Goal: Entertainment & Leisure: Consume media (video, audio)

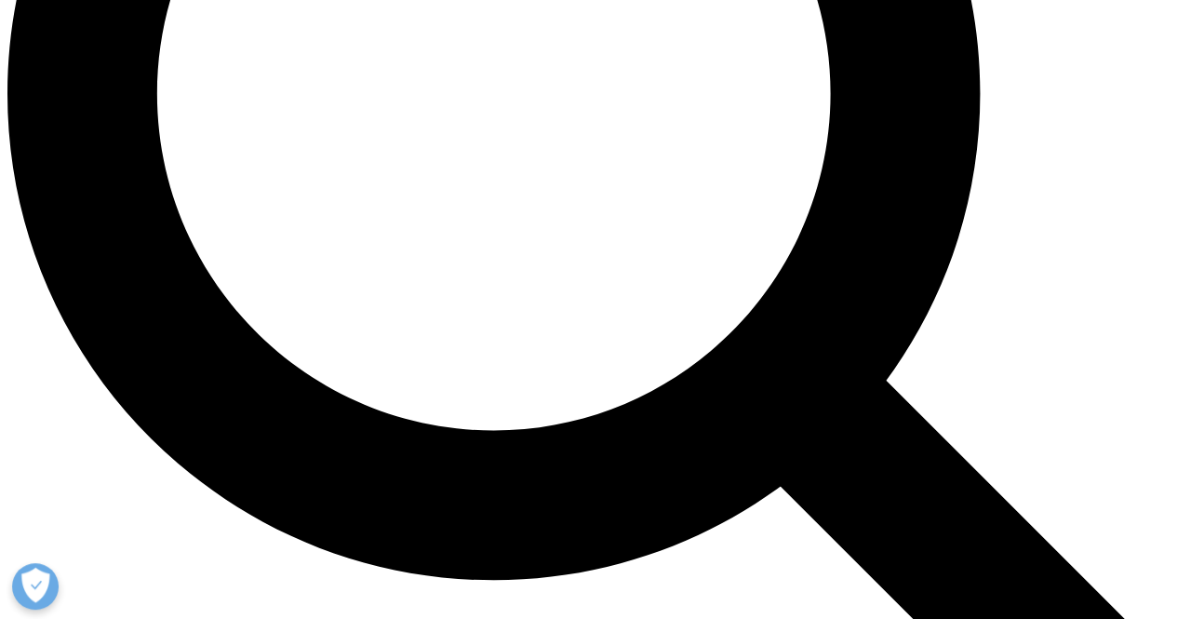
scroll to position [1813, 0]
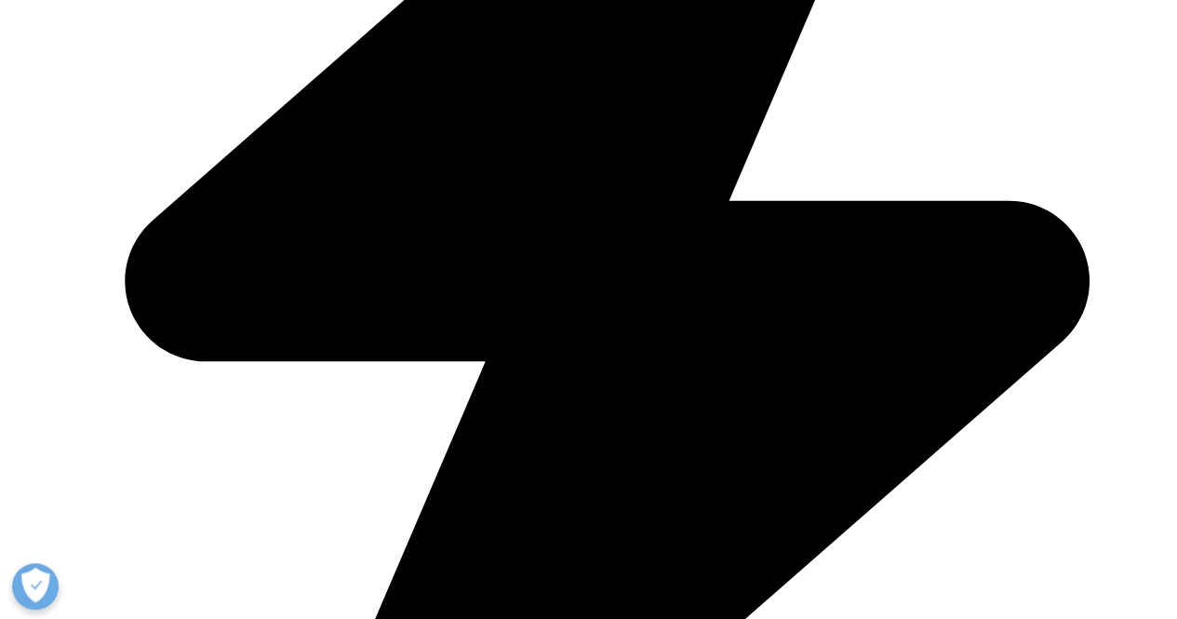
scroll to position [2565, 0]
